Goal: Information Seeking & Learning: Compare options

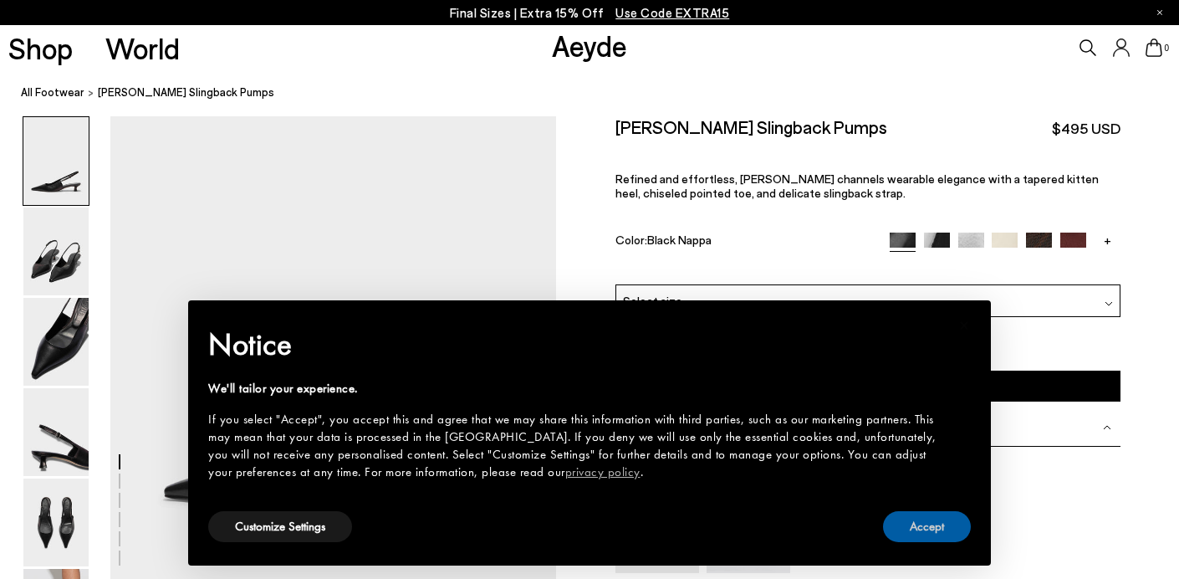
click at [944, 526] on button "Accept" at bounding box center [927, 526] width 88 height 31
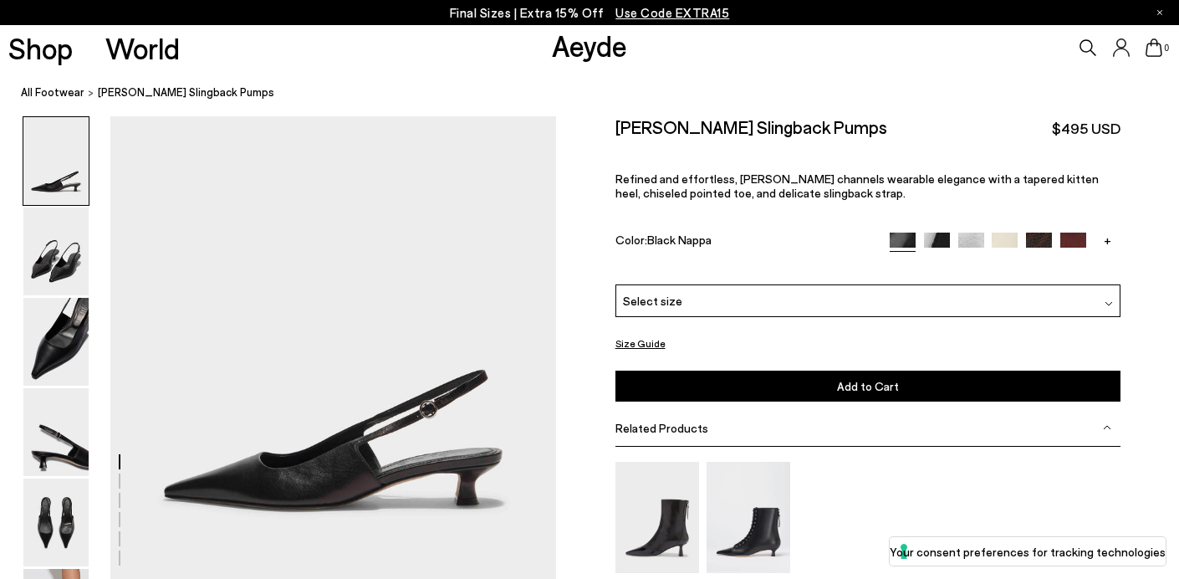
click at [1106, 240] on link "+" at bounding box center [1108, 239] width 26 height 15
click at [1014, 238] on img at bounding box center [1005, 245] width 26 height 26
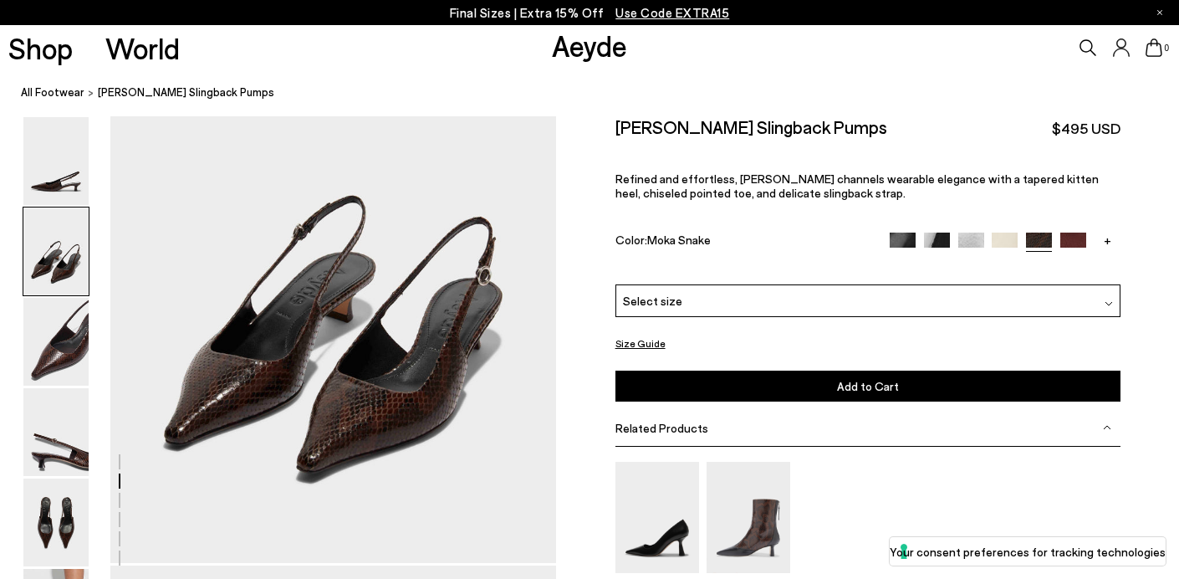
scroll to position [614, 0]
click at [938, 245] on img at bounding box center [937, 245] width 26 height 26
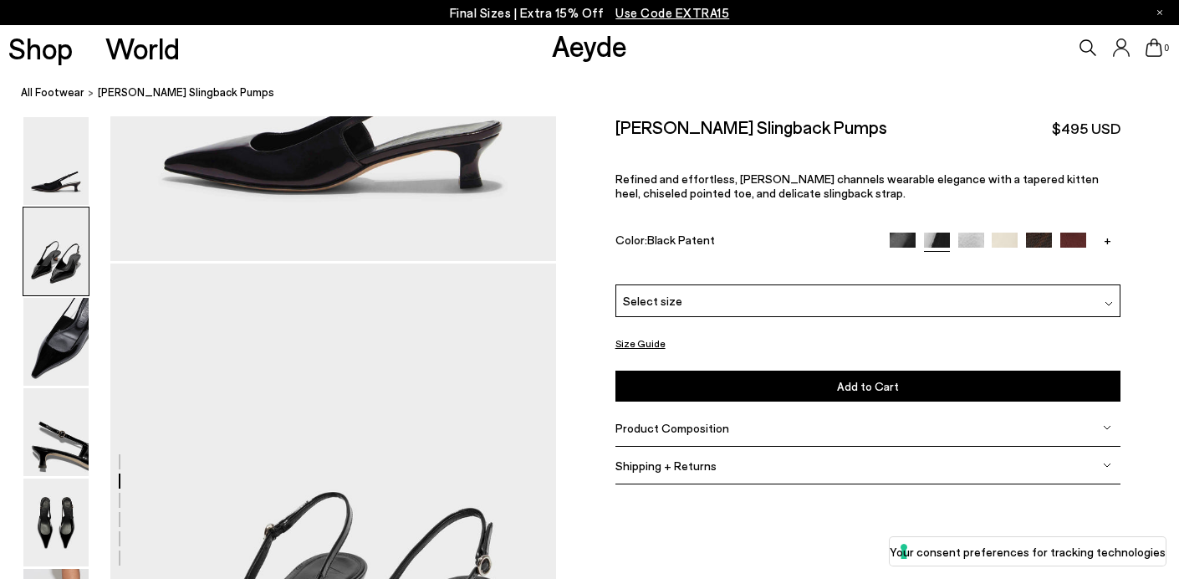
scroll to position [645, 0]
